Goal: Task Accomplishment & Management: Use online tool/utility

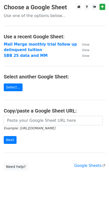
click at [42, 44] on strong "Mail Merge monthly trial follow up" at bounding box center [40, 44] width 73 height 5
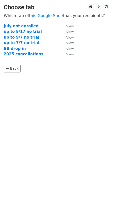
click at [24, 54] on strong "2025 cancellations" at bounding box center [24, 54] width 40 height 5
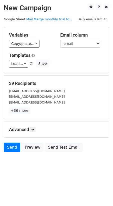
click at [25, 111] on link "+36 more" at bounding box center [19, 110] width 21 height 6
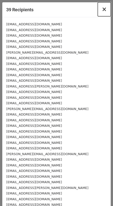
click at [102, 8] on span "×" at bounding box center [104, 9] width 5 height 7
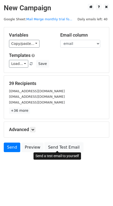
click at [59, 148] on link "Send Test Email" at bounding box center [64, 147] width 38 height 10
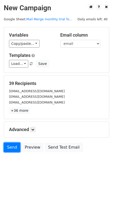
click at [12, 148] on link "Send" at bounding box center [12, 147] width 17 height 10
